Goal: Task Accomplishment & Management: Manage account settings

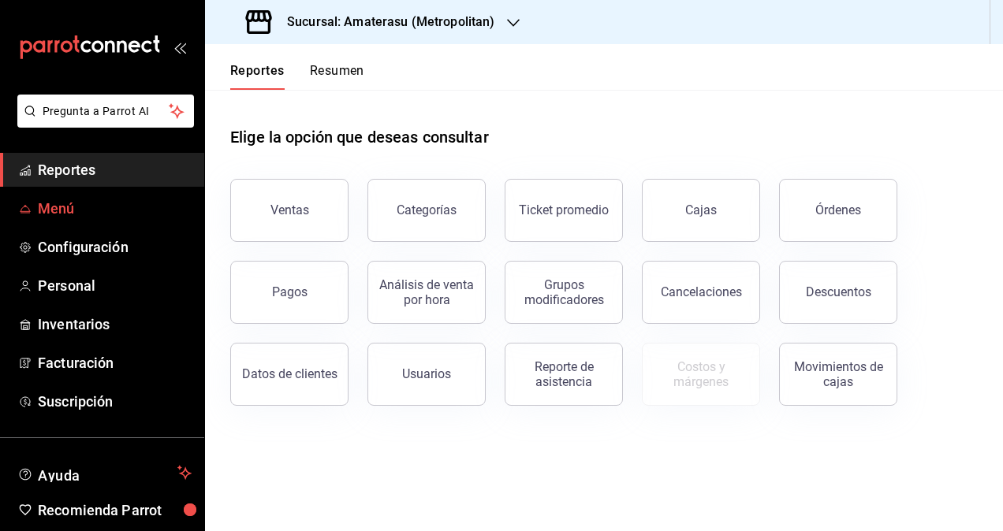
click at [77, 205] on span "Menú" at bounding box center [115, 208] width 154 height 21
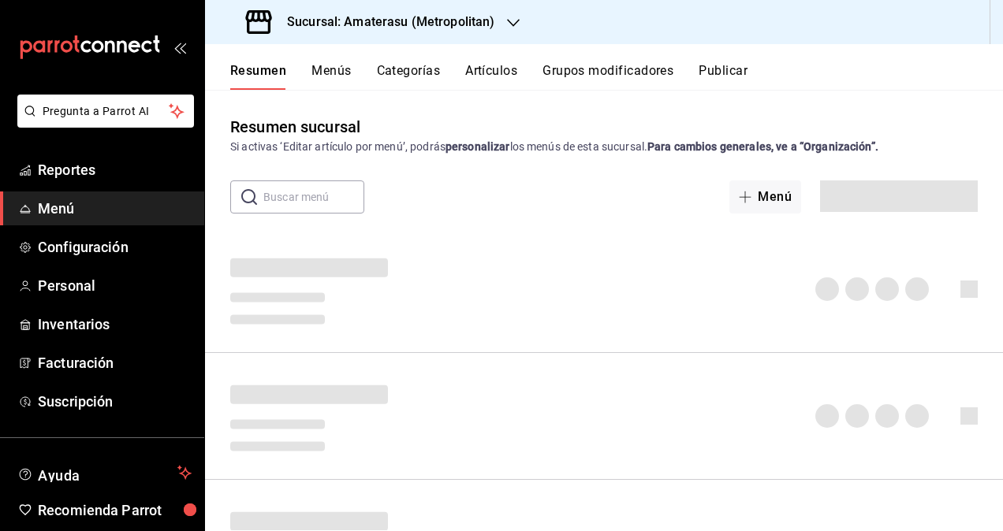
click at [501, 76] on button "Artículos" at bounding box center [491, 76] width 52 height 27
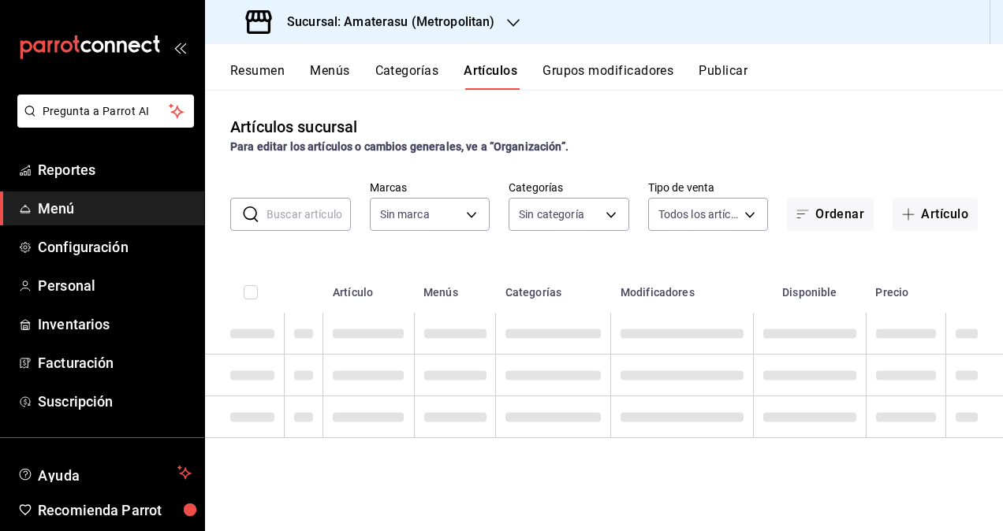
click at [298, 213] on input "text" at bounding box center [309, 215] width 84 height 32
type input "oma"
type input "087d9878-8a04-48ff-ab24-0b3ef0fdf69f,f9a59ea1-282a-4f27-8dee-44d2a5bc8fe2,3473a…"
type input "e4cd7fcb-d45b-43ae-a99f-ad4ccfcd9032,f3afaab8-8c3d-4e49-a299-af9bdf6027b2"
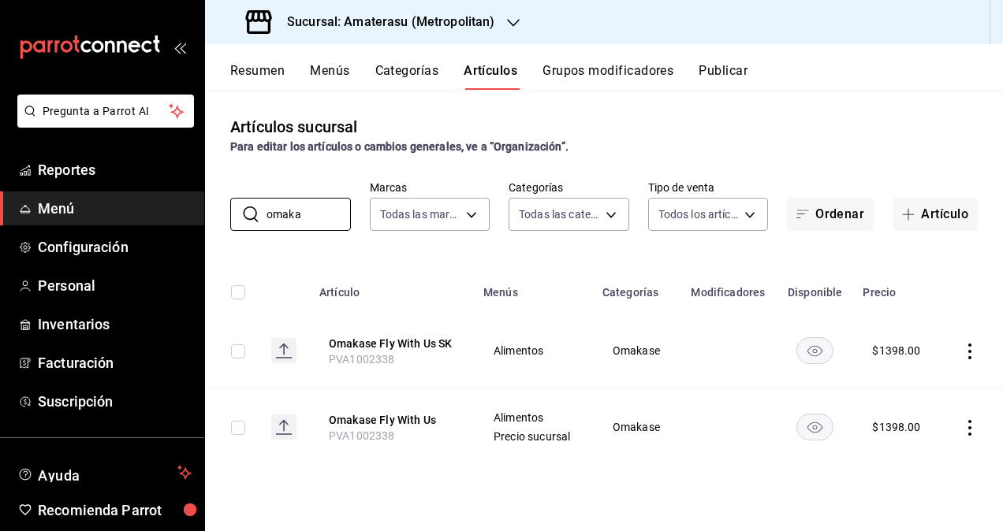
type input "omaka"
click at [964, 355] on icon "actions" at bounding box center [970, 352] width 16 height 16
click at [918, 383] on span "Editar" at bounding box center [922, 387] width 41 height 17
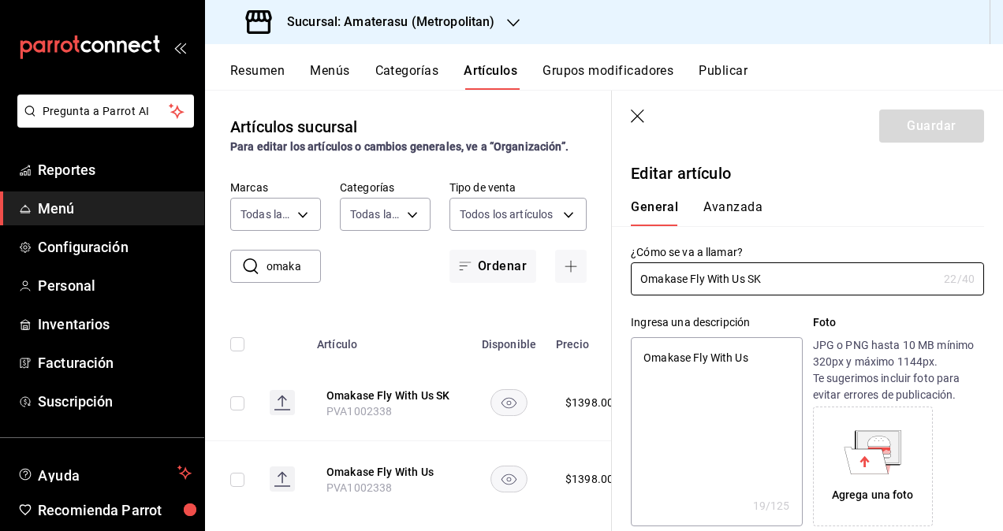
type textarea "x"
type input "$1398.00"
click at [744, 213] on button "Avanzada" at bounding box center [732, 212] width 59 height 27
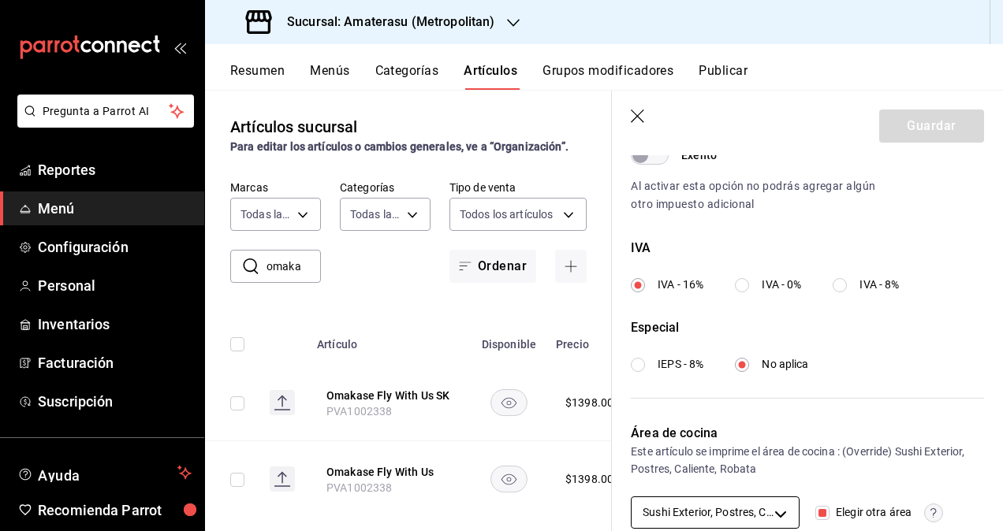
scroll to position [598, 0]
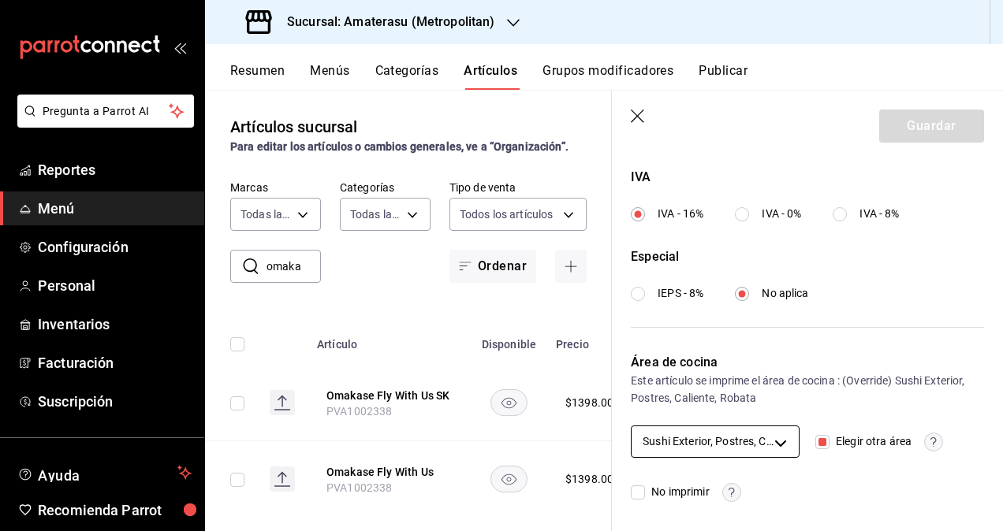
click at [786, 436] on body "Pregunta a Parrot AI Reportes Menú Configuración Personal Inventarios Facturaci…" at bounding box center [501, 265] width 1003 height 531
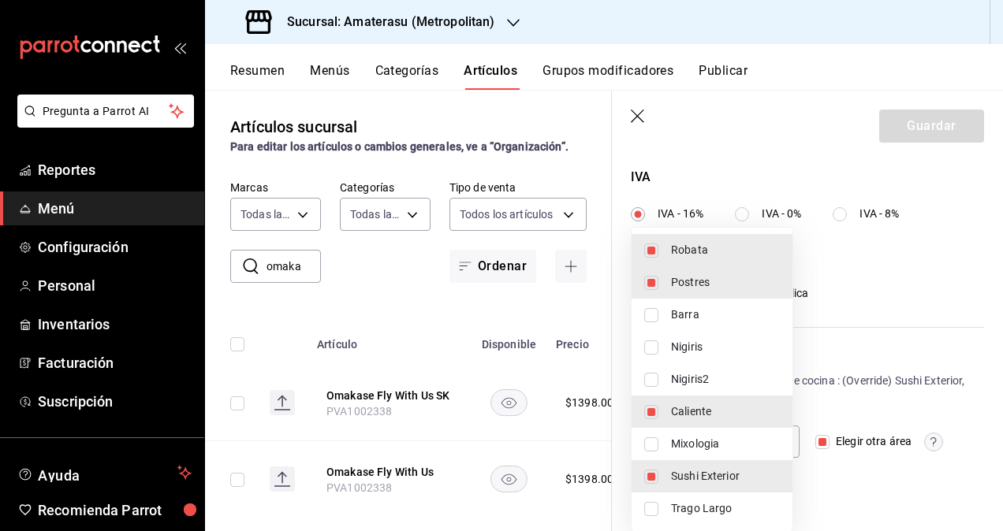
click at [650, 314] on input "checkbox" at bounding box center [651, 315] width 14 height 14
checkbox input "true"
type input "143ec4ea-86ce-4fab-8ece-526d57b4e5ee,83ea9905-e90f-43fe-aec3-8347e68af531,a76c9…"
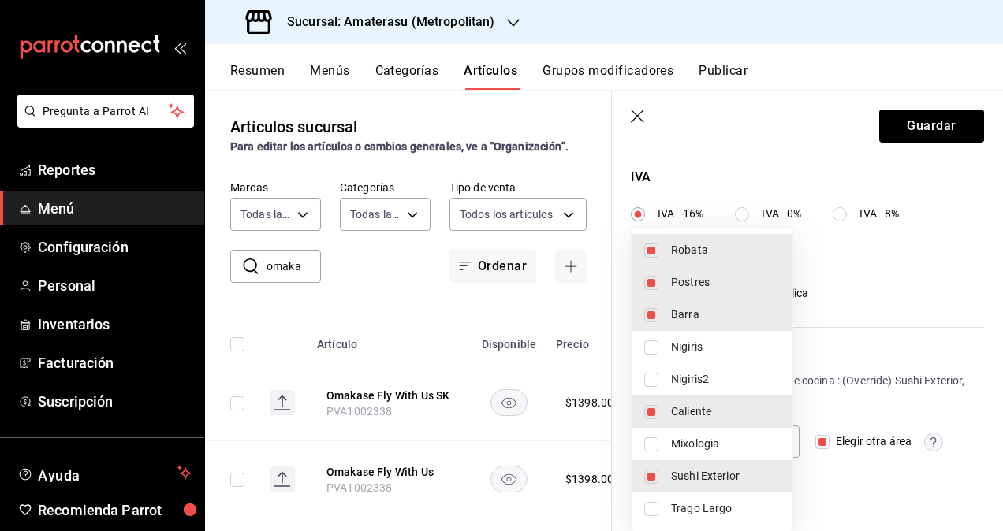
click at [656, 344] on input "checkbox" at bounding box center [651, 348] width 14 height 14
checkbox input "true"
type input "143ec4ea-86ce-4fab-8ece-526d57b4e5ee,21bd2212-c03c-4fdc-a7a7-128866a2837d,83ea9…"
click at [657, 382] on input "checkbox" at bounding box center [651, 380] width 14 height 14
checkbox input "true"
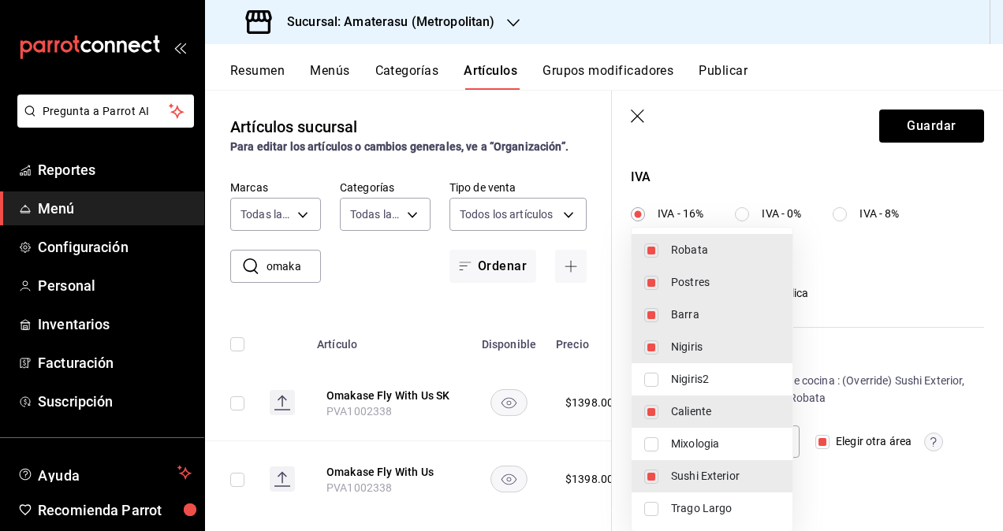
type input "143ec4ea-86ce-4fab-8ece-526d57b4e5ee,21bd2212-c03c-4fdc-a7a7-128866a2837d,808fc…"
click at [650, 442] on input "checkbox" at bounding box center [651, 445] width 14 height 14
checkbox input "true"
type input "143ec4ea-86ce-4fab-8ece-526d57b4e5ee,19e0f843-5127-4d20-970b-fb336a2ce766,21bd2…"
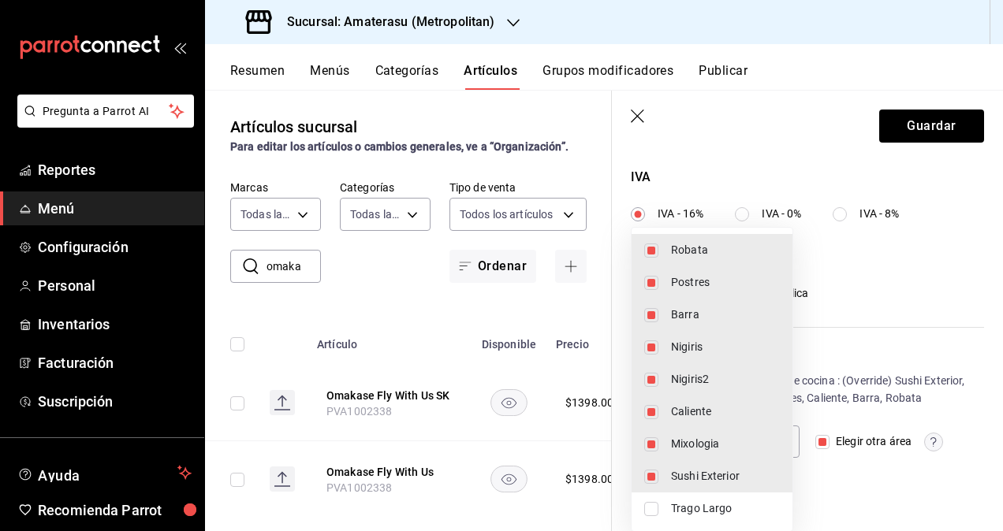
click at [927, 110] on div at bounding box center [501, 265] width 1003 height 531
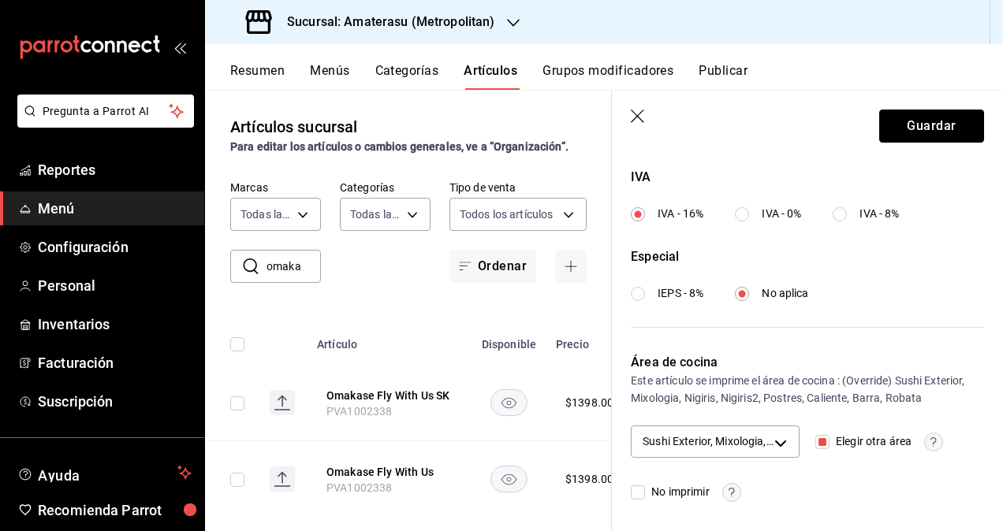
click at [916, 117] on button "Guardar" at bounding box center [931, 126] width 105 height 33
click at [912, 118] on div "Guardar" at bounding box center [931, 126] width 105 height 33
click at [923, 126] on div "Guardar" at bounding box center [931, 126] width 105 height 33
click at [907, 123] on div "Guardar" at bounding box center [931, 126] width 105 height 33
click at [901, 131] on div "Guardar" at bounding box center [931, 126] width 105 height 33
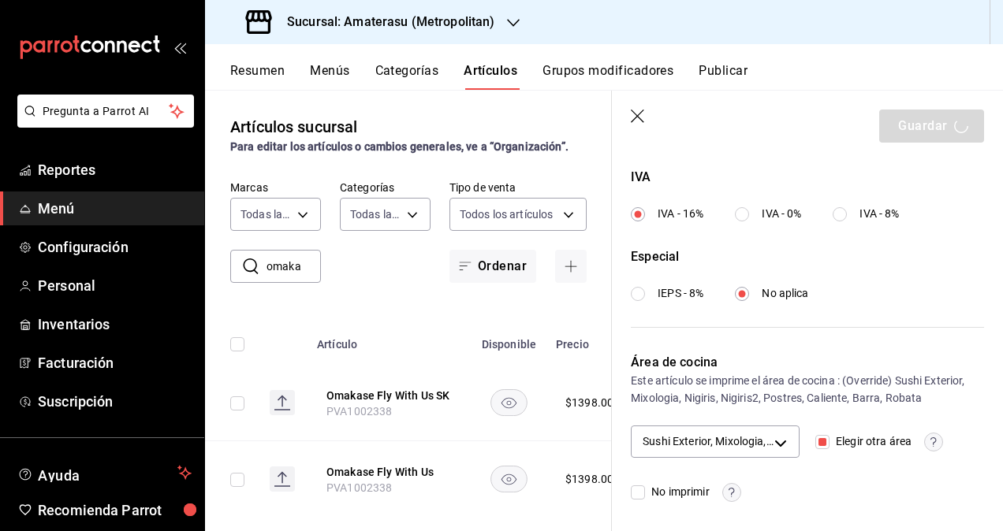
click at [901, 131] on div "Guardar" at bounding box center [931, 126] width 105 height 33
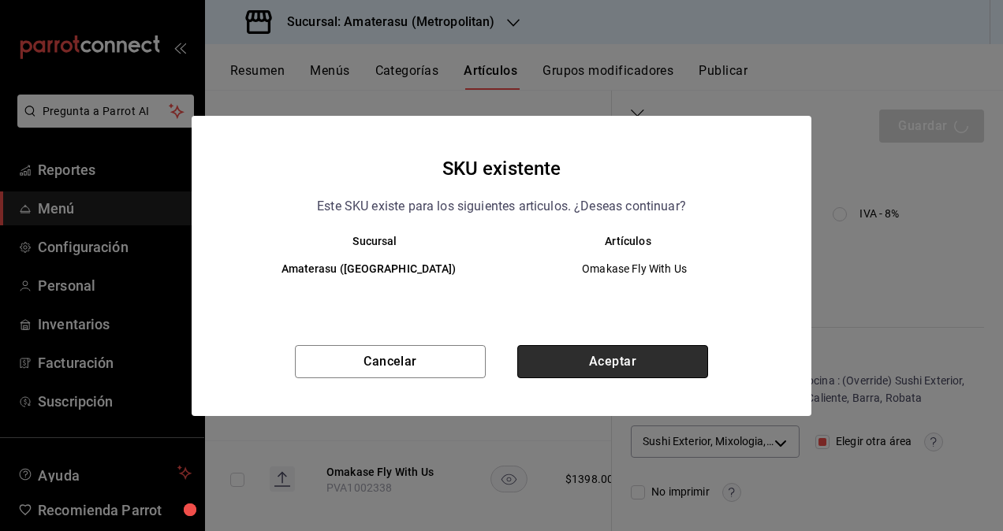
click at [607, 366] on button "Aceptar" at bounding box center [612, 361] width 191 height 33
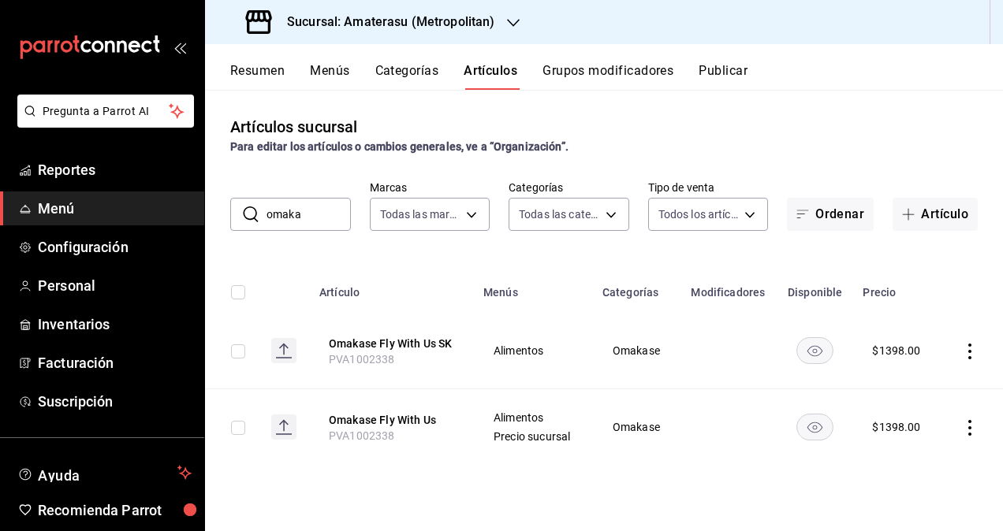
click at [970, 436] on td at bounding box center [972, 428] width 62 height 76
click at [969, 426] on icon "actions" at bounding box center [970, 428] width 16 height 16
click at [906, 428] on span "Editar" at bounding box center [922, 425] width 41 height 17
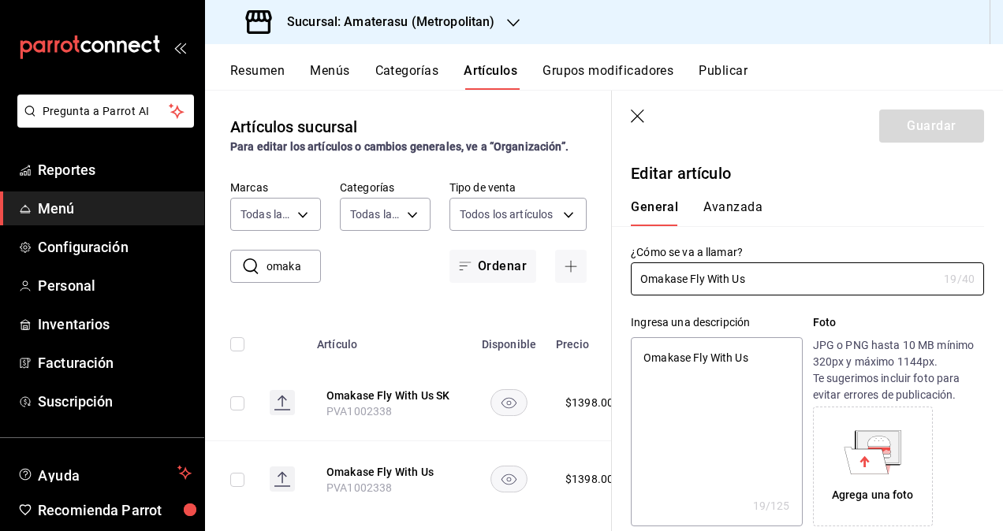
type textarea "x"
type input "$1398.00"
click at [730, 204] on button "Avanzada" at bounding box center [732, 212] width 59 height 27
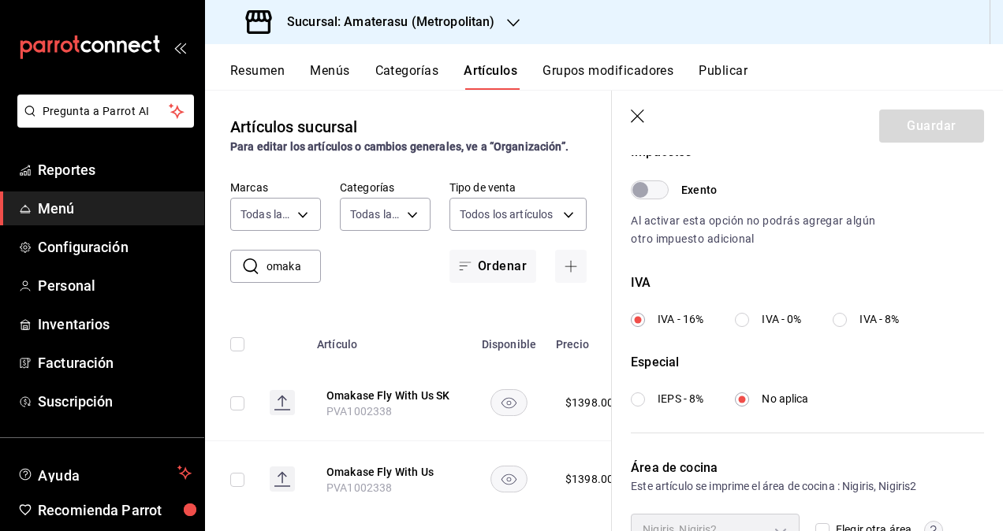
scroll to position [580, 0]
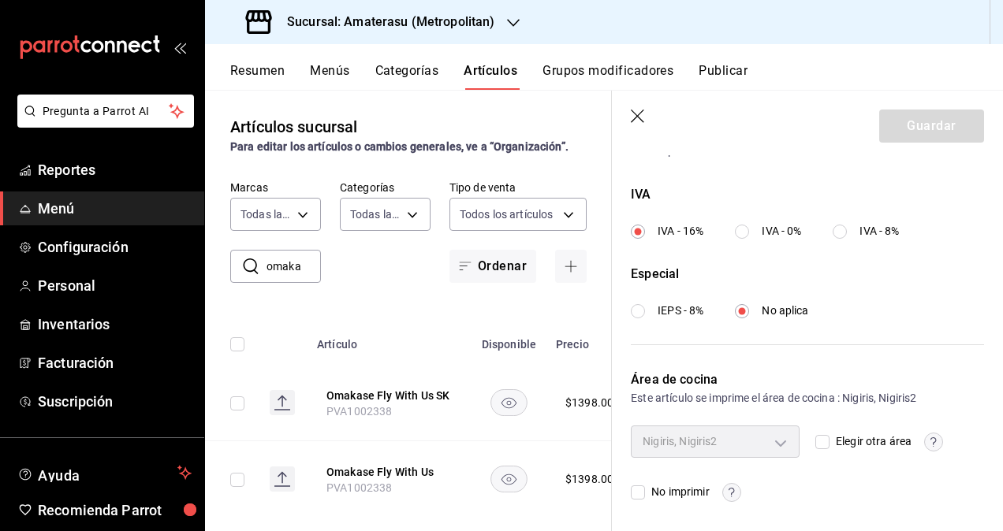
click at [830, 438] on span "Elegir otra área" at bounding box center [871, 442] width 82 height 17
click at [828, 438] on input "Elegir otra área" at bounding box center [822, 442] width 14 height 14
checkbox input "true"
click at [781, 440] on body "Pregunta a Parrot AI Reportes Menú Configuración Personal Inventarios Facturaci…" at bounding box center [501, 265] width 1003 height 531
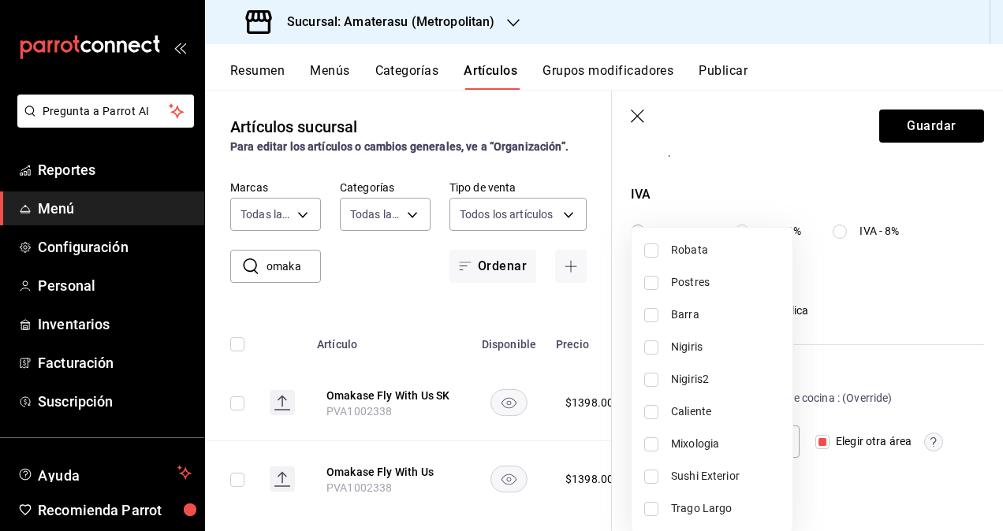
click at [647, 252] on input "checkbox" at bounding box center [651, 251] width 14 height 14
checkbox input "true"
click at [651, 273] on li "Postres" at bounding box center [712, 283] width 161 height 32
type input "83ea9905-e90f-43fe-aec3-8347e68af531,fb3d8e0d-aade-421e-a357-289c0b1fc74b"
checkbox input "true"
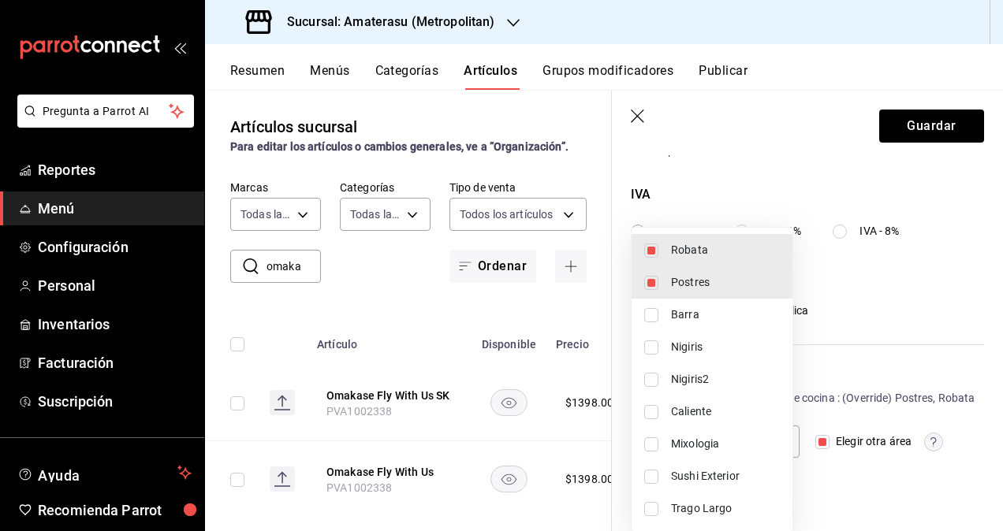
click at [654, 314] on input "checkbox" at bounding box center [651, 315] width 14 height 14
checkbox input "true"
type input "83ea9905-e90f-43fe-aec3-8347e68af531,df836cdd-7d57-4298-b210-0628a97ff46c,fb3d8…"
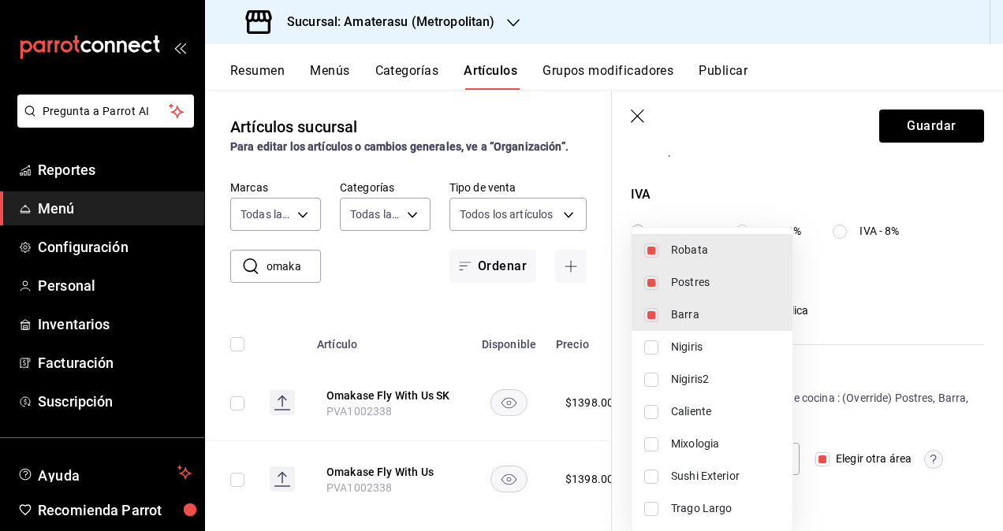
click at [656, 342] on input "checkbox" at bounding box center [651, 348] width 14 height 14
checkbox input "true"
click at [659, 370] on li "Nigiris2" at bounding box center [712, 380] width 161 height 32
type input "21bd2212-c03c-4fdc-a7a7-128866a2837d,808fc089-436b-456a-b6cb-ba244fb1f66e,83ea9…"
checkbox input "true"
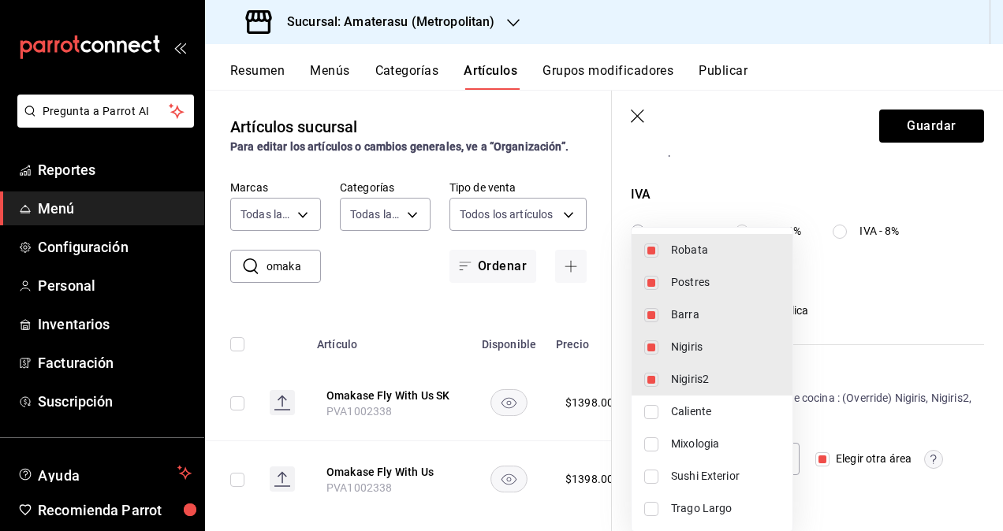
click at [661, 411] on li "Caliente" at bounding box center [712, 412] width 161 height 32
type input "21bd2212-c03c-4fdc-a7a7-128866a2837d,808fc089-436b-456a-b6cb-ba244fb1f66e,83ea9…"
checkbox input "true"
click at [658, 446] on li "Mixologia" at bounding box center [712, 444] width 161 height 32
type input "19e0f843-5127-4d20-970b-fb336a2ce766,21bd2212-c03c-4fdc-a7a7-128866a2837d,808fc…"
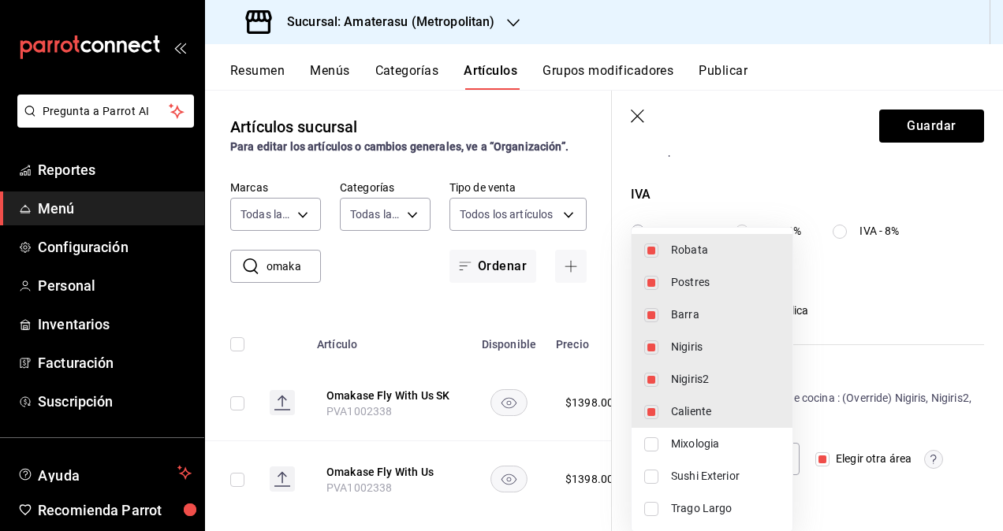
checkbox input "true"
click at [657, 473] on input "checkbox" at bounding box center [651, 477] width 14 height 14
checkbox input "true"
type input "143ec4ea-86ce-4fab-8ece-526d57b4e5ee,19e0f843-5127-4d20-970b-fb336a2ce766,21bd2…"
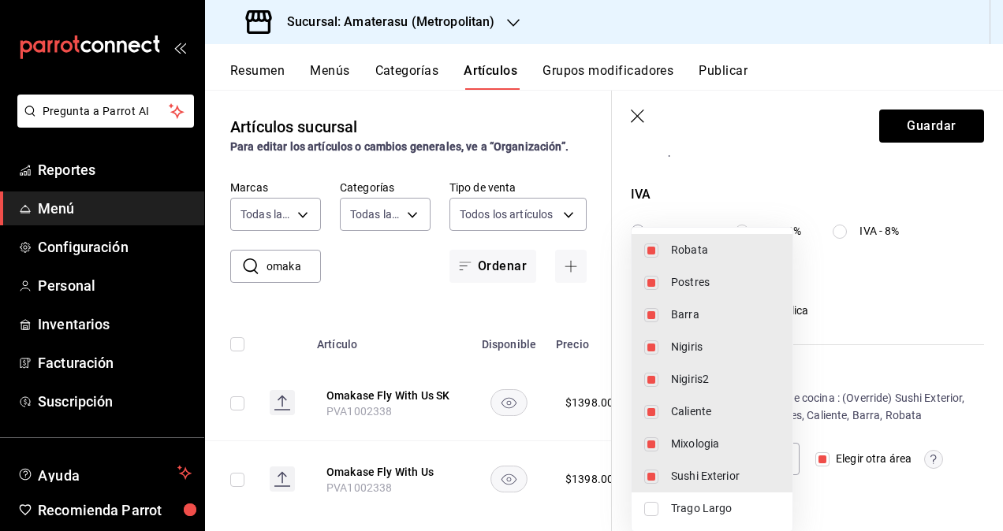
click at [922, 111] on div at bounding box center [501, 265] width 1003 height 531
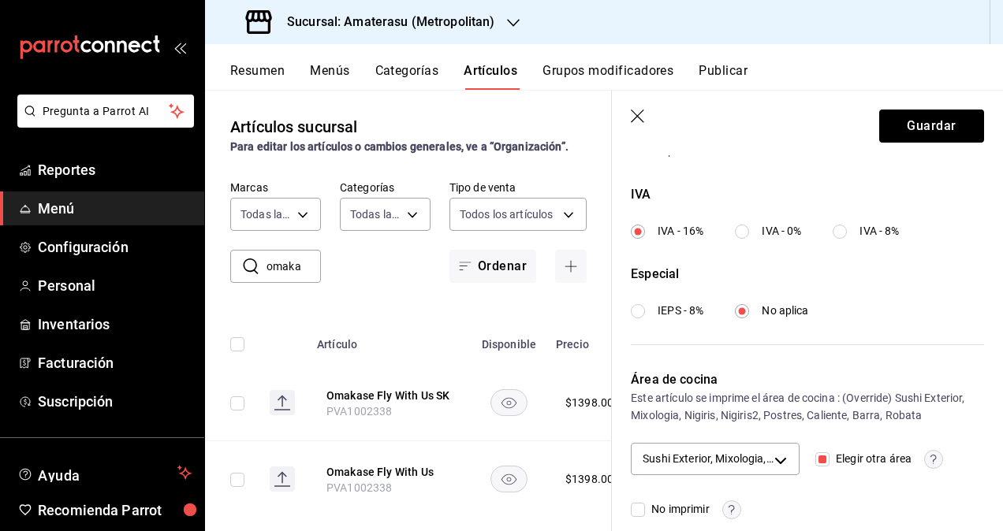
click at [922, 117] on div "Robata Postres Barra Nigiris Nigiris2 Caliente Mixologia Sushi Exterior Trago L…" at bounding box center [501, 265] width 1003 height 531
click at [921, 124] on button "Guardar" at bounding box center [931, 126] width 105 height 33
